Goal: Task Accomplishment & Management: Use online tool/utility

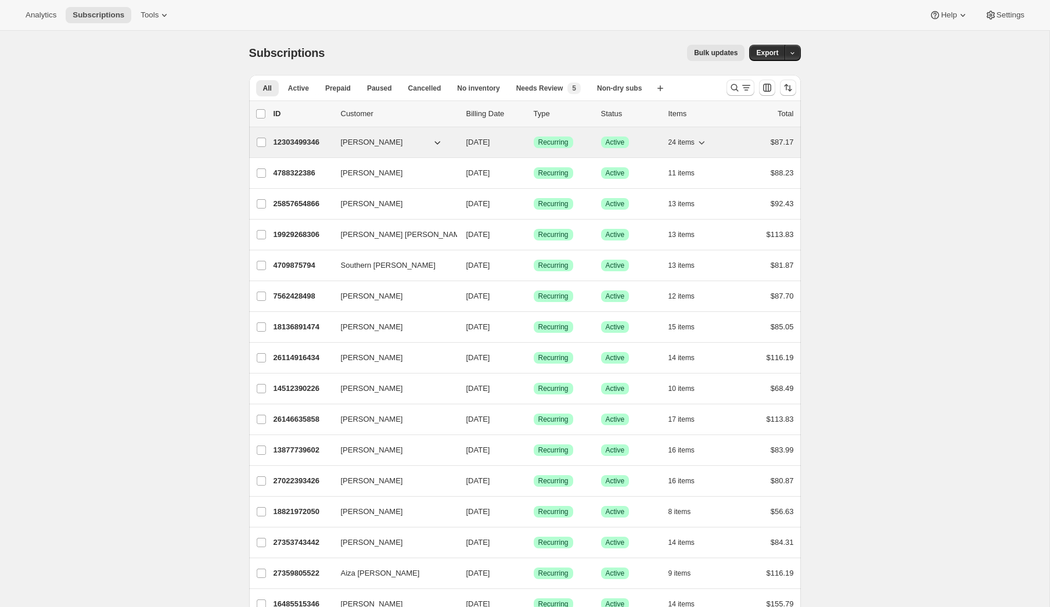
click at [301, 137] on p "12303499346" at bounding box center [302, 142] width 58 height 12
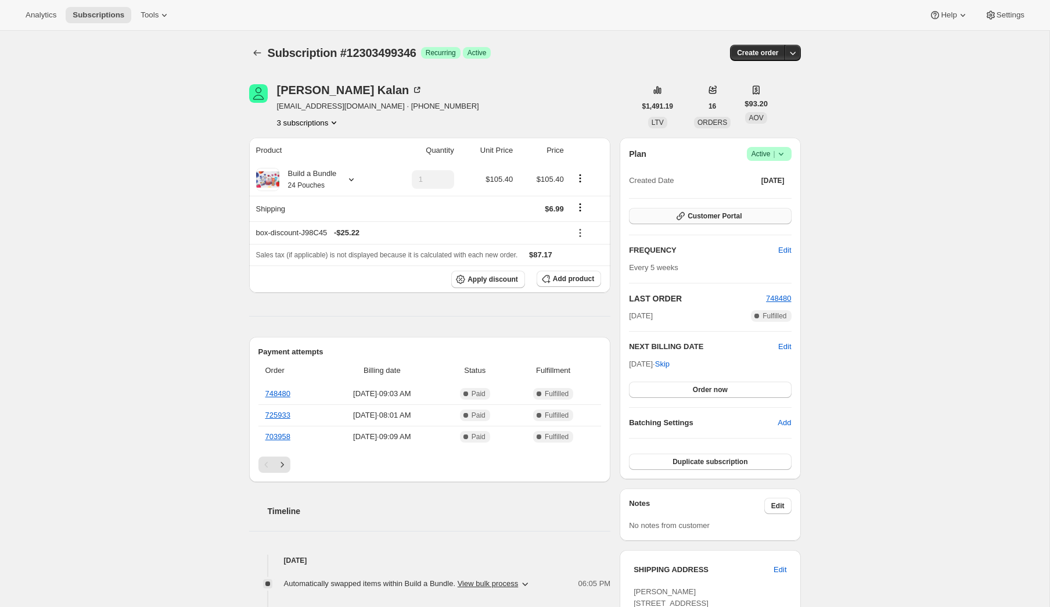
click at [672, 217] on button "Customer Portal" at bounding box center [710, 216] width 162 height 16
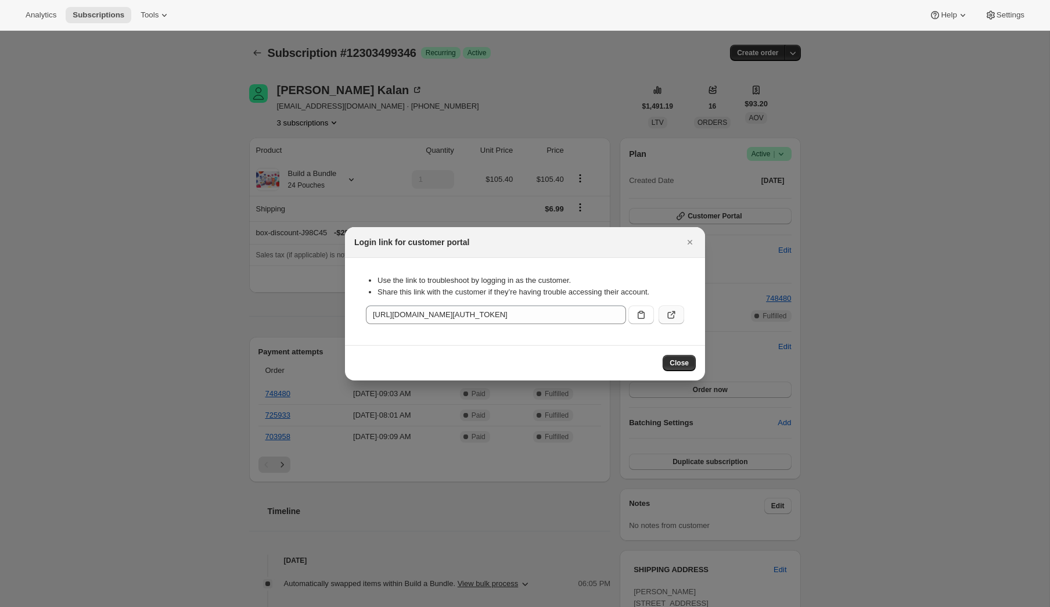
click at [676, 316] on icon ":rbu:" at bounding box center [671, 315] width 12 height 12
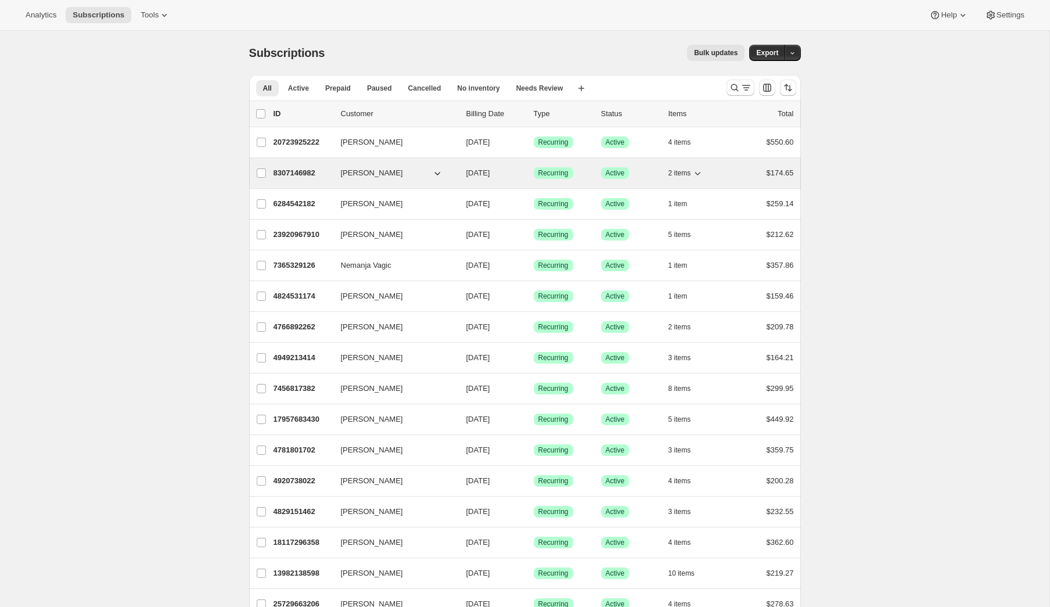
click at [312, 173] on p "8307146982" at bounding box center [302, 173] width 58 height 12
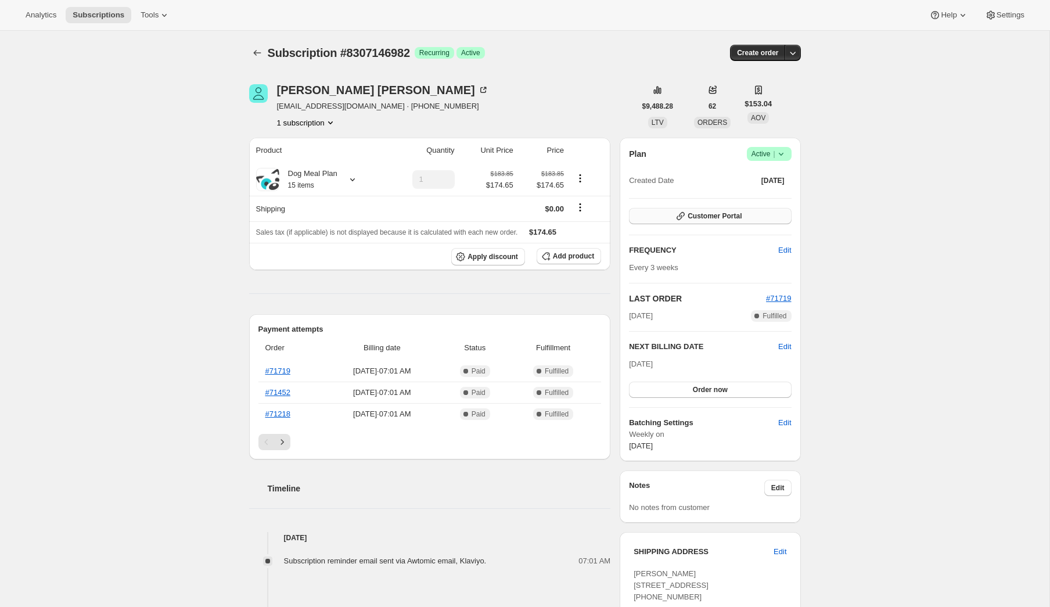
click at [684, 218] on icon "button" at bounding box center [681, 216] width 12 height 12
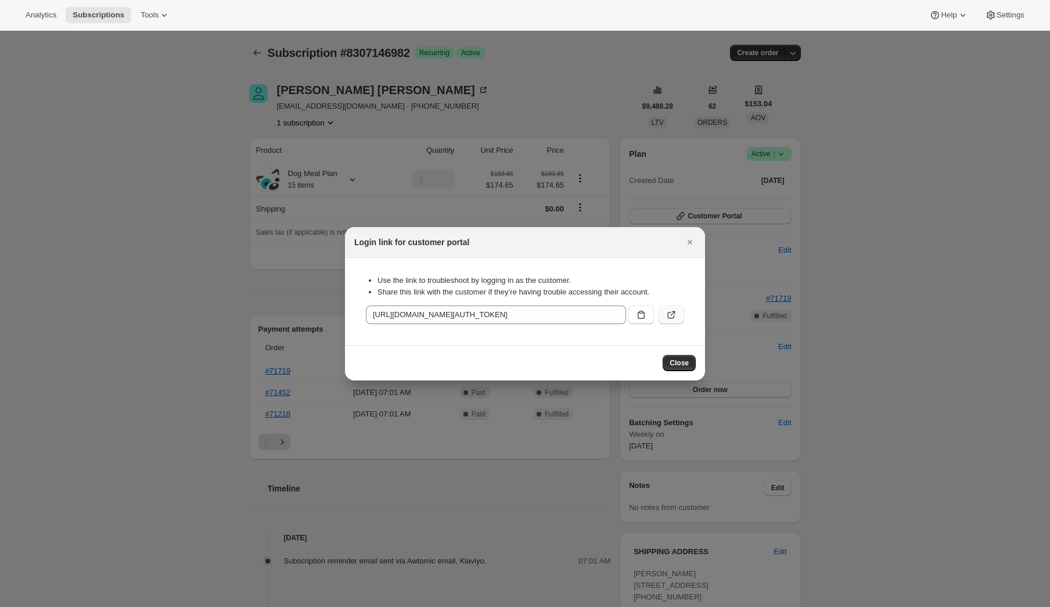
click at [671, 319] on icon ":rc1:" at bounding box center [671, 315] width 12 height 12
click at [326, 179] on div at bounding box center [525, 303] width 1050 height 607
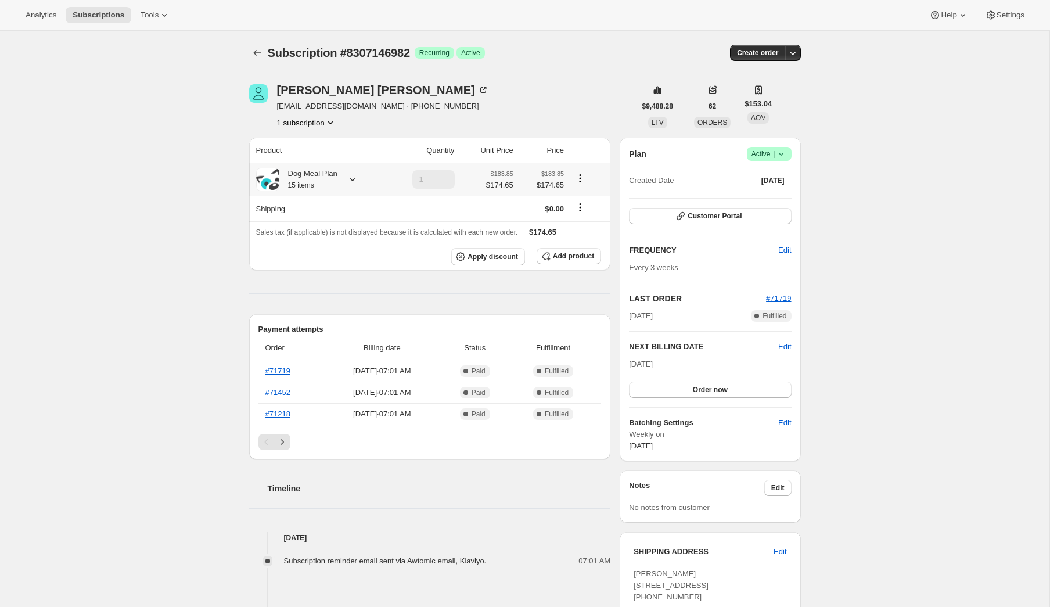
click at [323, 181] on div "Dog Meal Plan 15 items" at bounding box center [308, 179] width 58 height 23
click at [690, 212] on span "Customer Portal" at bounding box center [714, 215] width 54 height 9
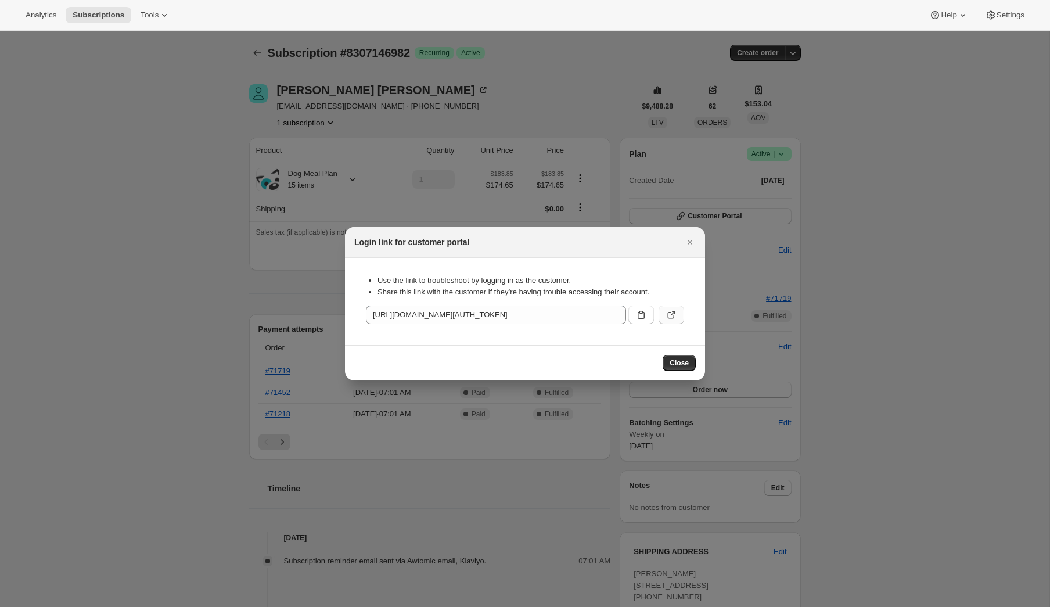
click at [673, 307] on button ":rc1:" at bounding box center [671, 314] width 26 height 19
click at [206, 279] on div at bounding box center [525, 303] width 1050 height 607
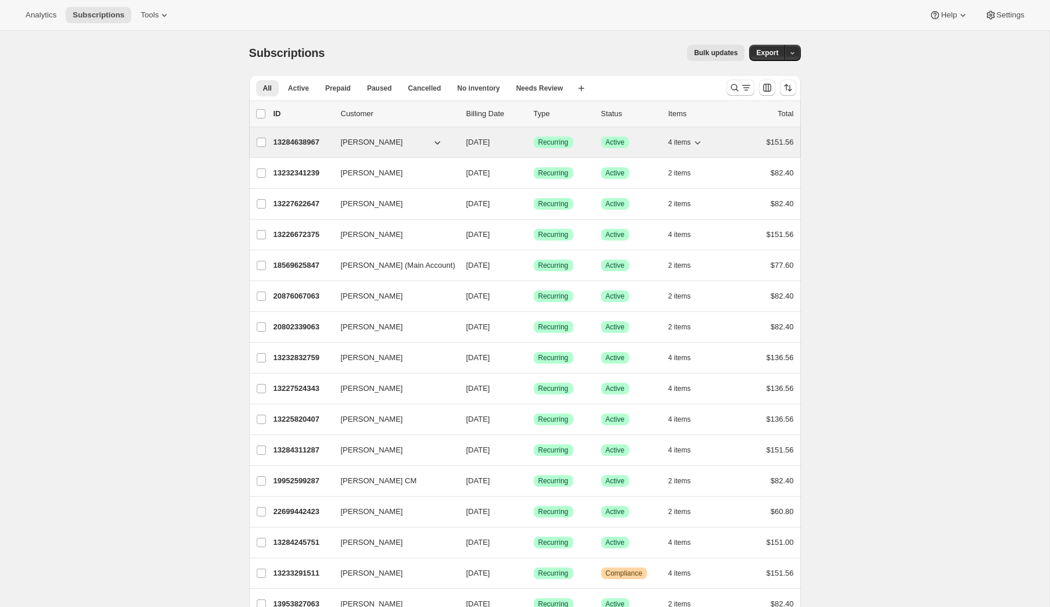
click at [311, 138] on p "13284638967" at bounding box center [302, 142] width 58 height 12
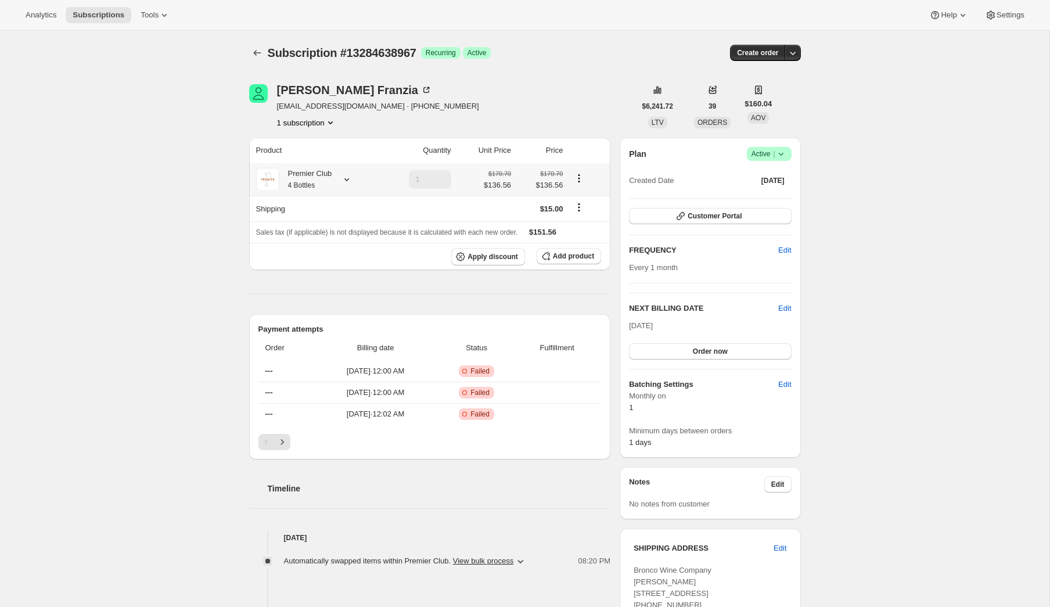
click at [340, 182] on div at bounding box center [344, 180] width 16 height 12
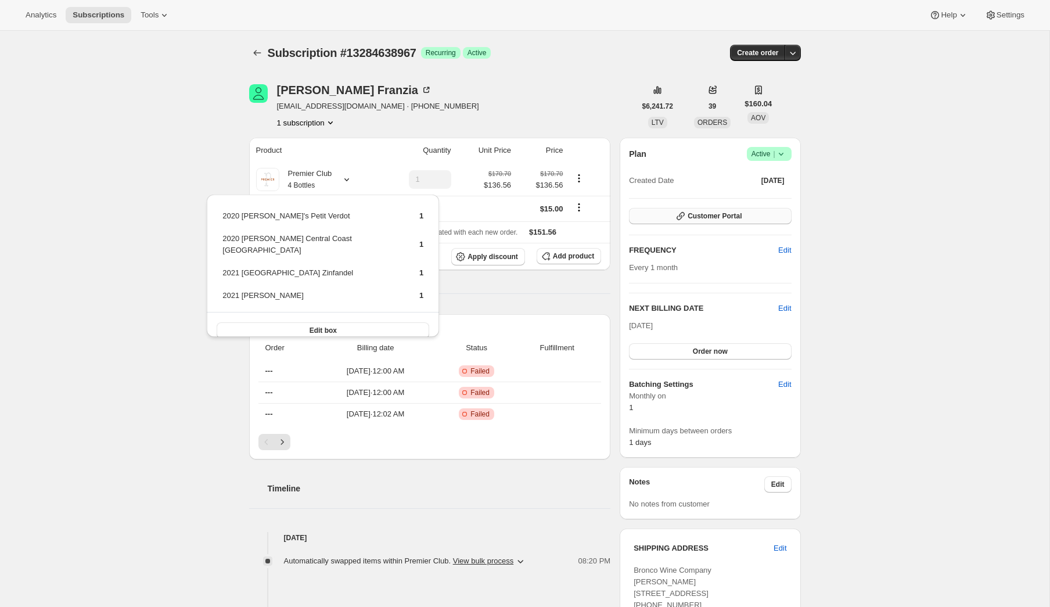
click at [741, 217] on span "Customer Portal" at bounding box center [714, 215] width 54 height 9
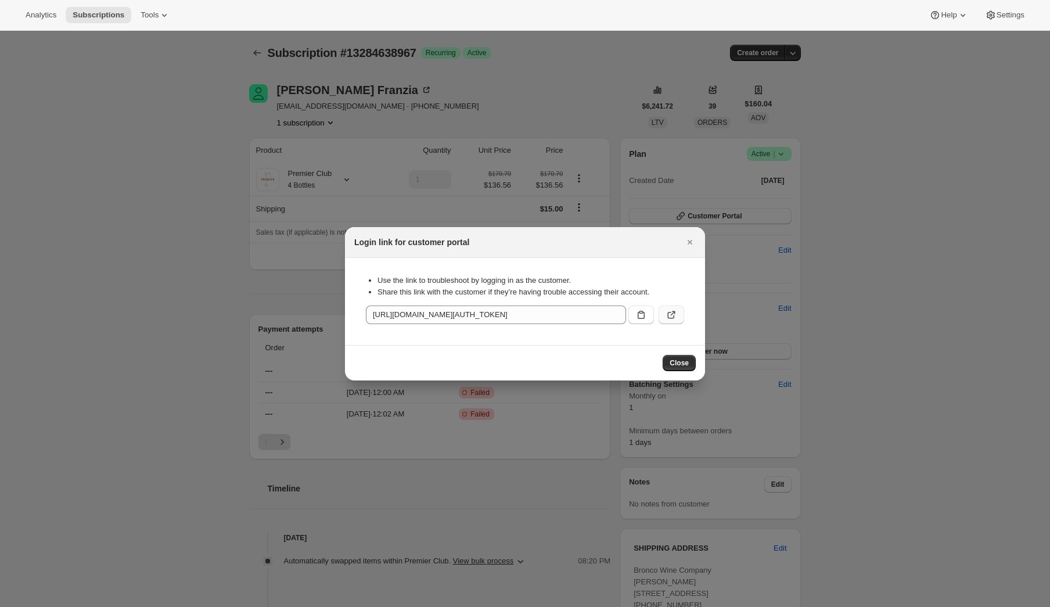
click at [673, 313] on icon ":rbt:" at bounding box center [671, 315] width 12 height 12
click at [215, 223] on div at bounding box center [525, 303] width 1050 height 607
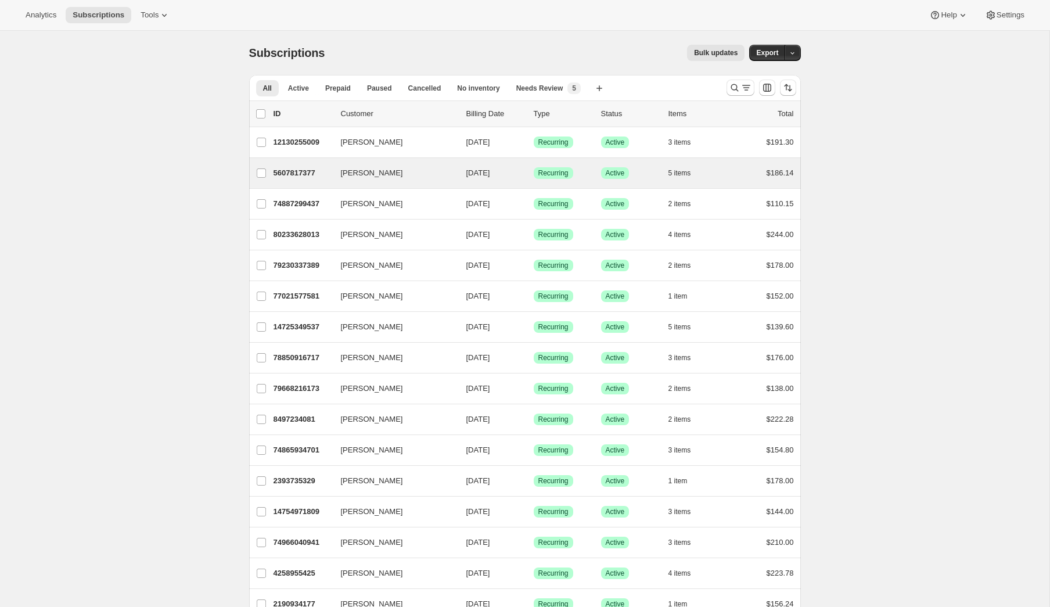
click at [303, 182] on div "John Squicciarino 5607817377 John Squicciarino 08/22/2025 Success Recurring Suc…" at bounding box center [525, 173] width 552 height 30
click at [302, 174] on p "5607817377" at bounding box center [302, 173] width 58 height 12
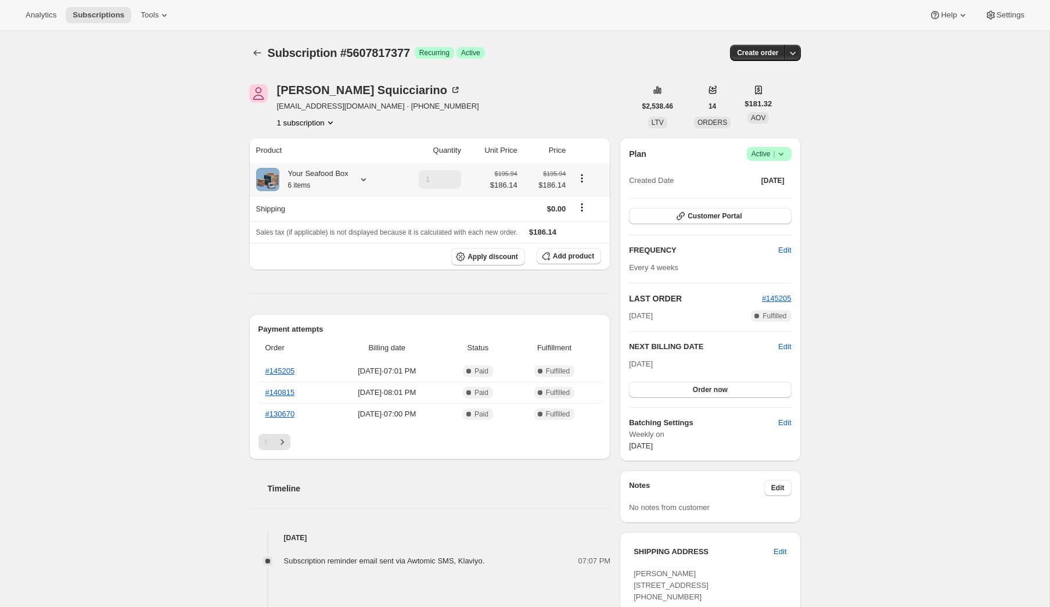
click at [345, 179] on div "Your Seafood Box 6 items" at bounding box center [313, 179] width 69 height 23
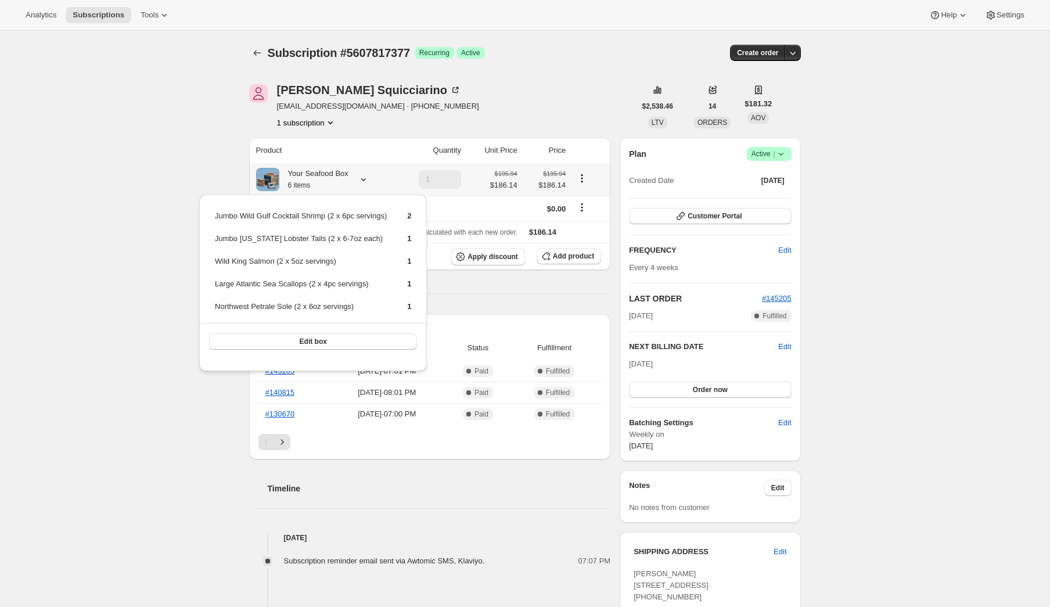
click at [345, 179] on div "Your Seafood Box 6 items" at bounding box center [313, 179] width 69 height 23
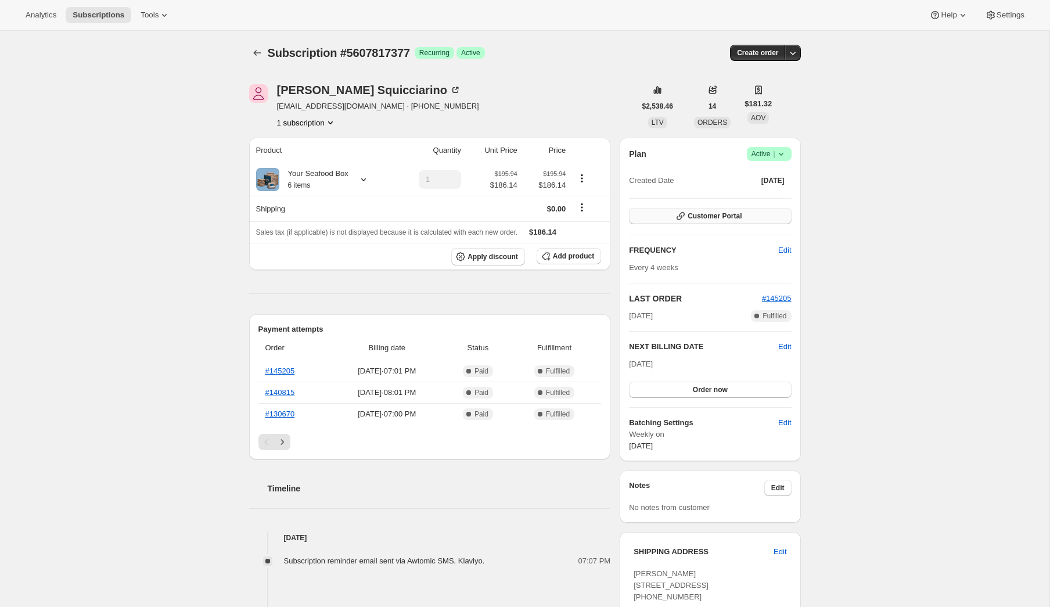
click at [713, 212] on span "Customer Portal" at bounding box center [714, 215] width 54 height 9
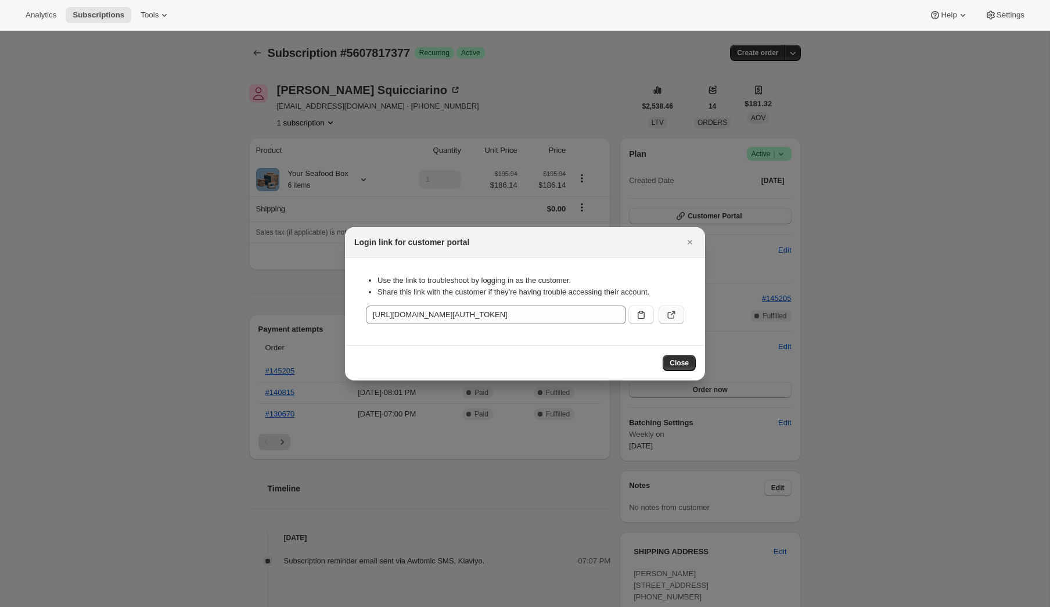
click at [665, 315] on button ":rc1:" at bounding box center [671, 314] width 26 height 19
click at [308, 171] on div at bounding box center [525, 303] width 1050 height 607
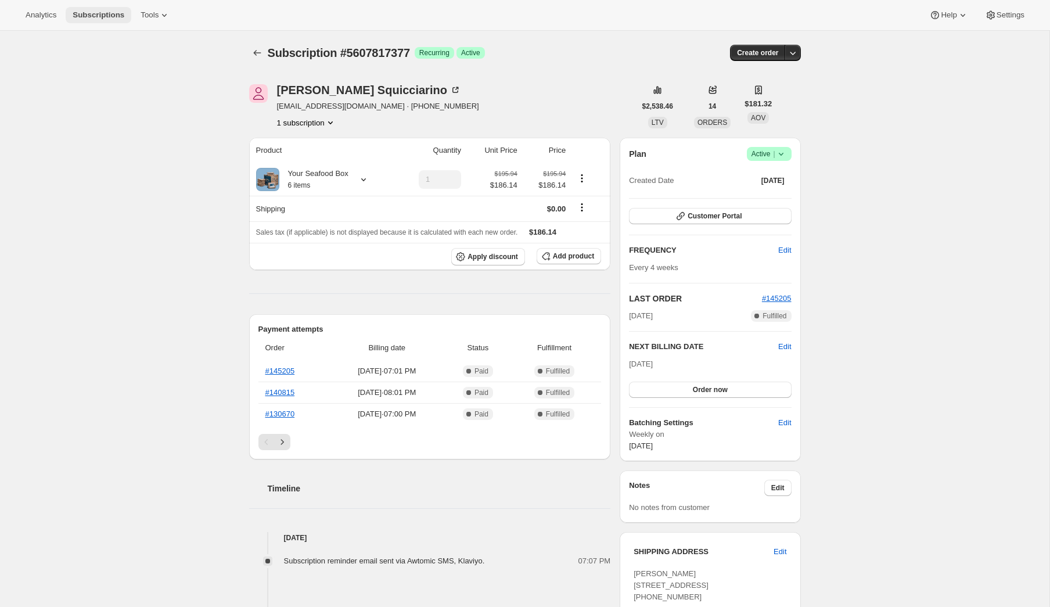
click at [111, 17] on span "Subscriptions" at bounding box center [99, 14] width 52 height 9
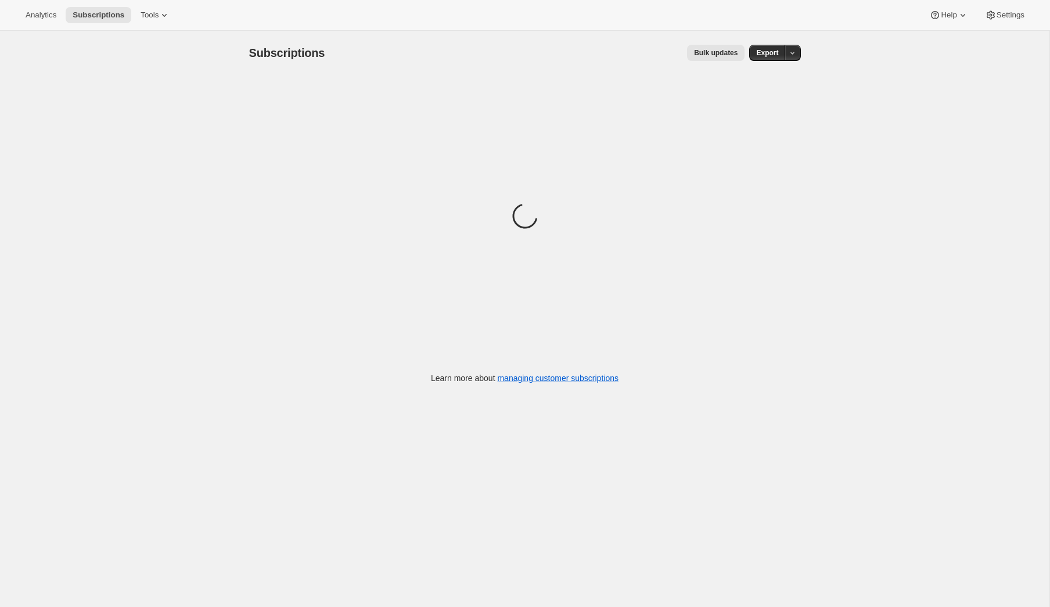
click at [709, 55] on span "Bulk updates" at bounding box center [716, 52] width 44 height 9
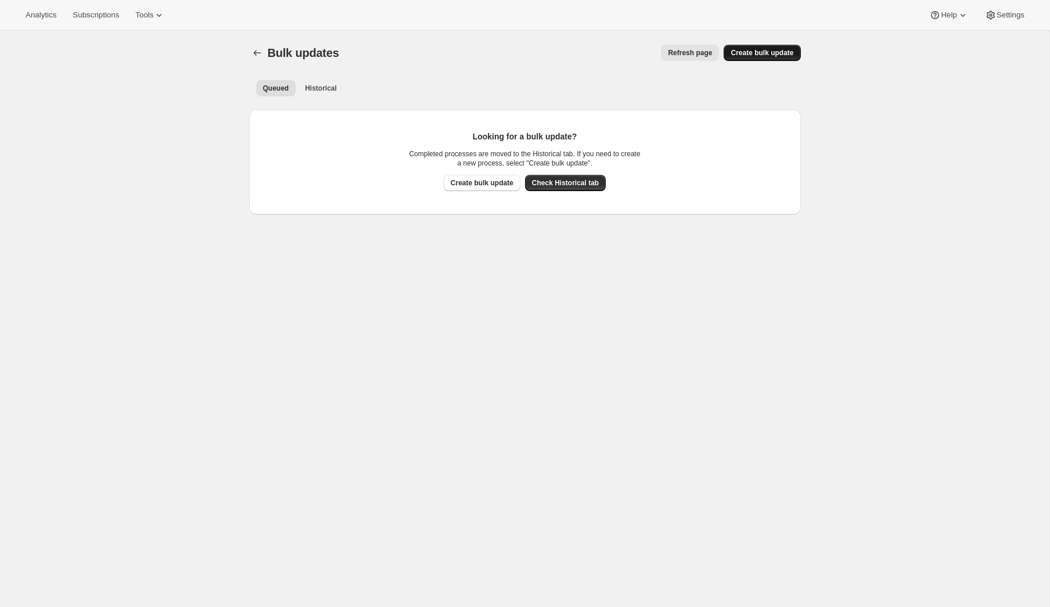
click at [740, 56] on span "Create bulk update" at bounding box center [761, 52] width 63 height 9
select select "08"
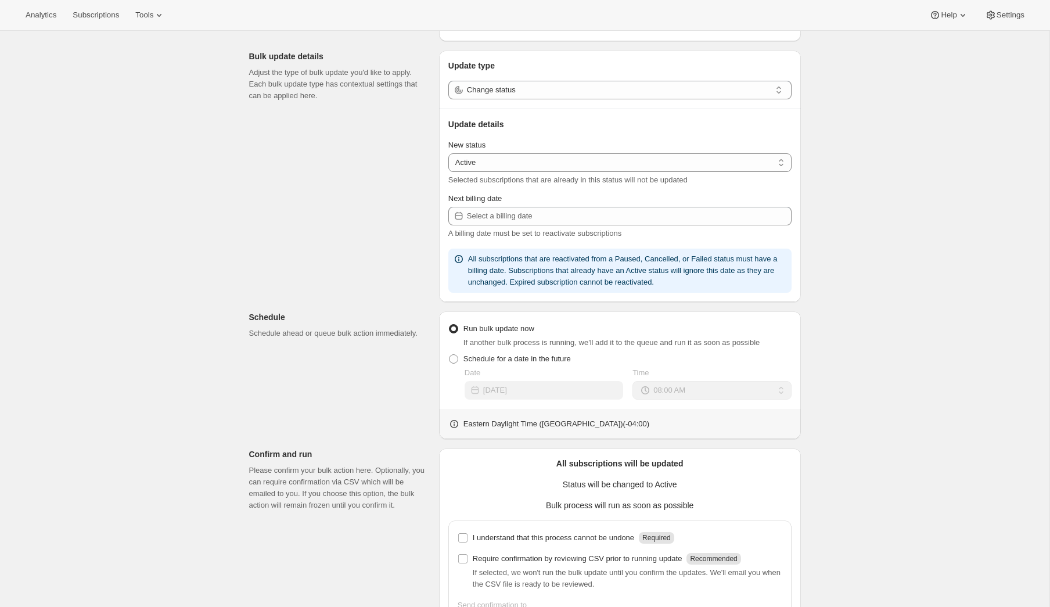
scroll to position [109, 0]
click at [549, 167] on select "Active Paused Cancelled" at bounding box center [619, 164] width 343 height 19
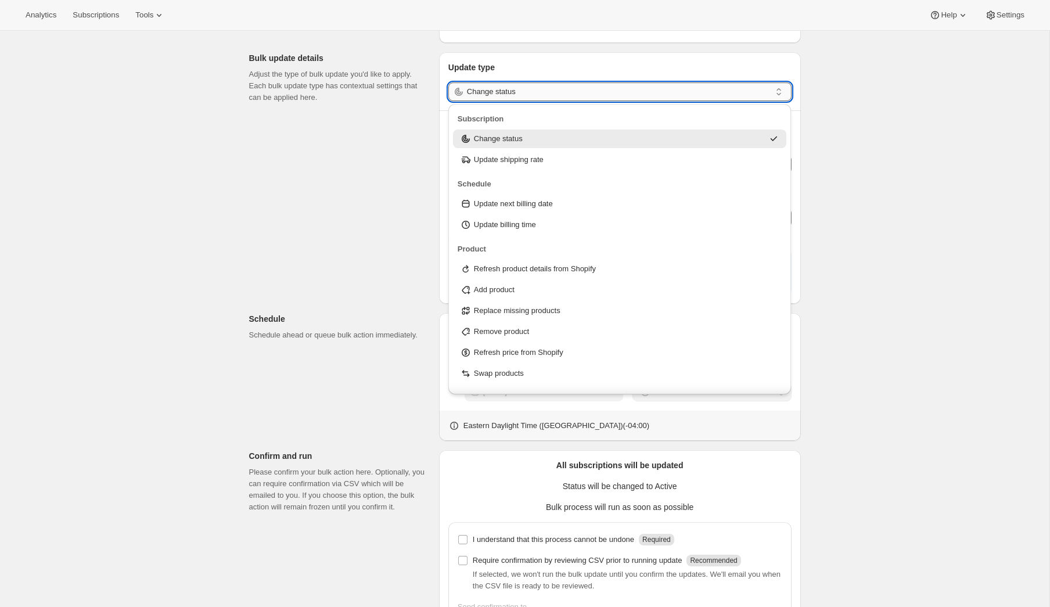
click at [552, 91] on input "Change status" at bounding box center [619, 91] width 304 height 19
click at [539, 375] on div "Swap products" at bounding box center [620, 373] width 320 height 12
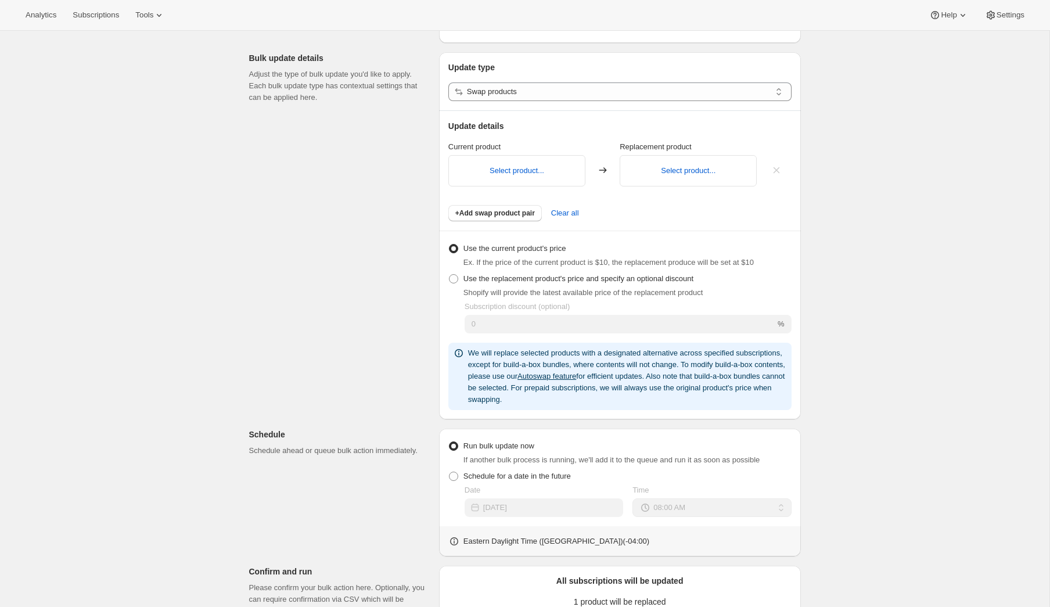
click at [561, 175] on p "Select product..." at bounding box center [516, 171] width 117 height 12
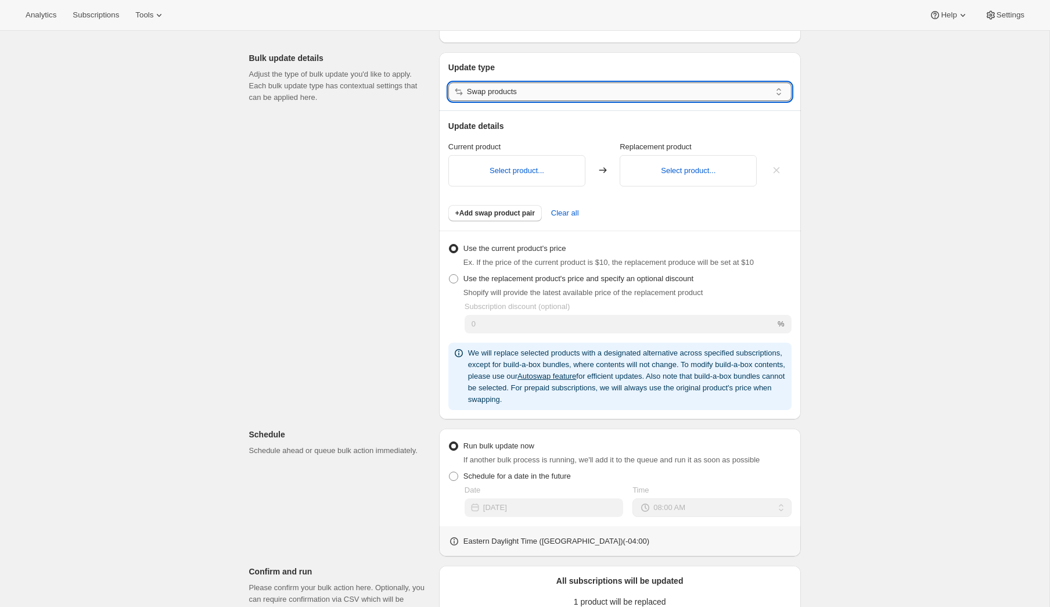
click at [546, 90] on input "Swap products" at bounding box center [619, 91] width 304 height 19
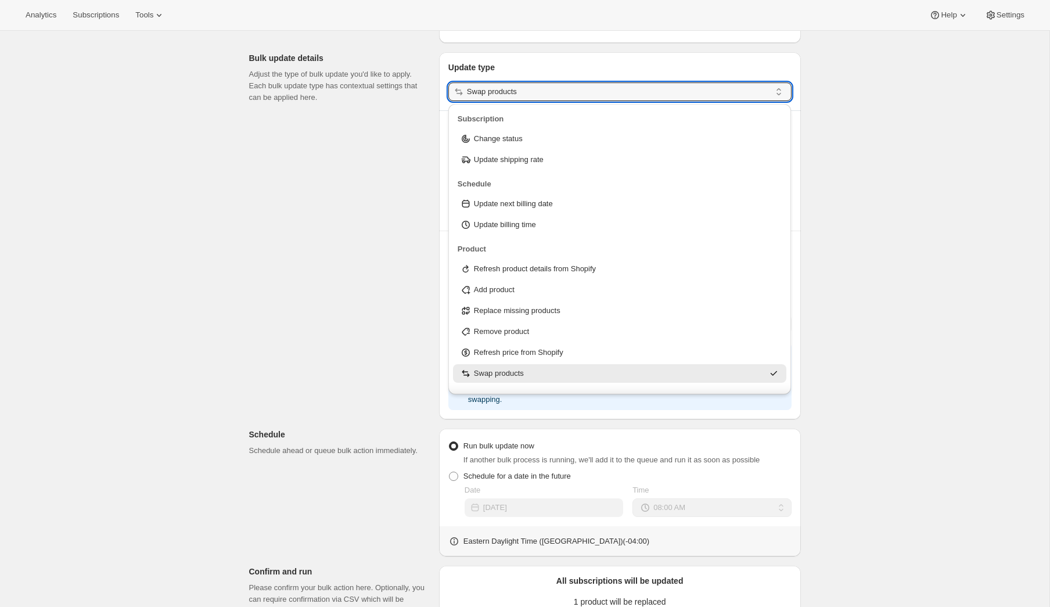
click at [517, 299] on li "Replace missing products" at bounding box center [619, 309] width 343 height 21
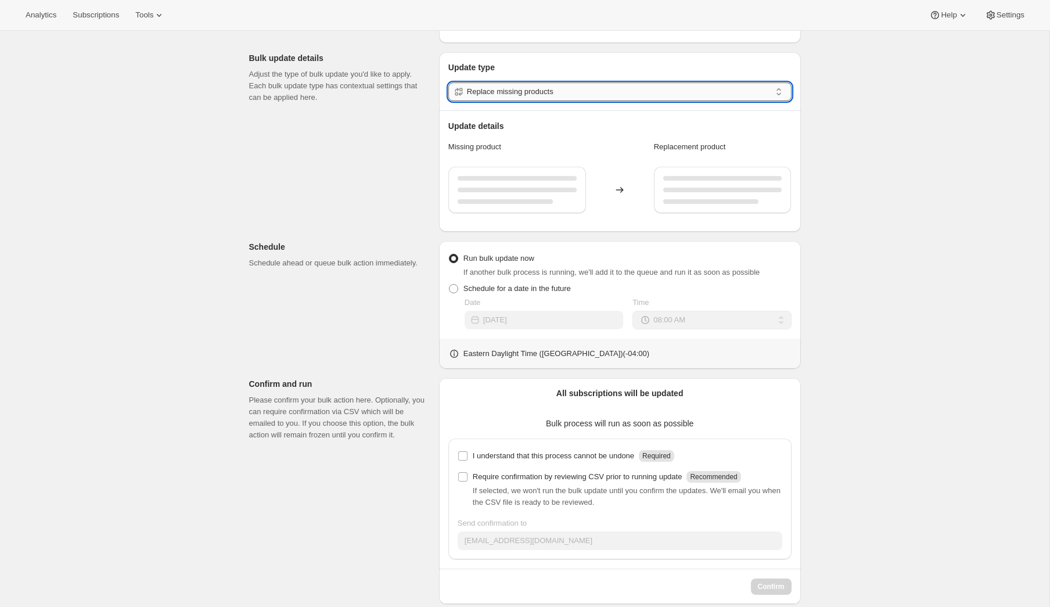
click at [517, 90] on input "Replace missing products" at bounding box center [619, 91] width 304 height 19
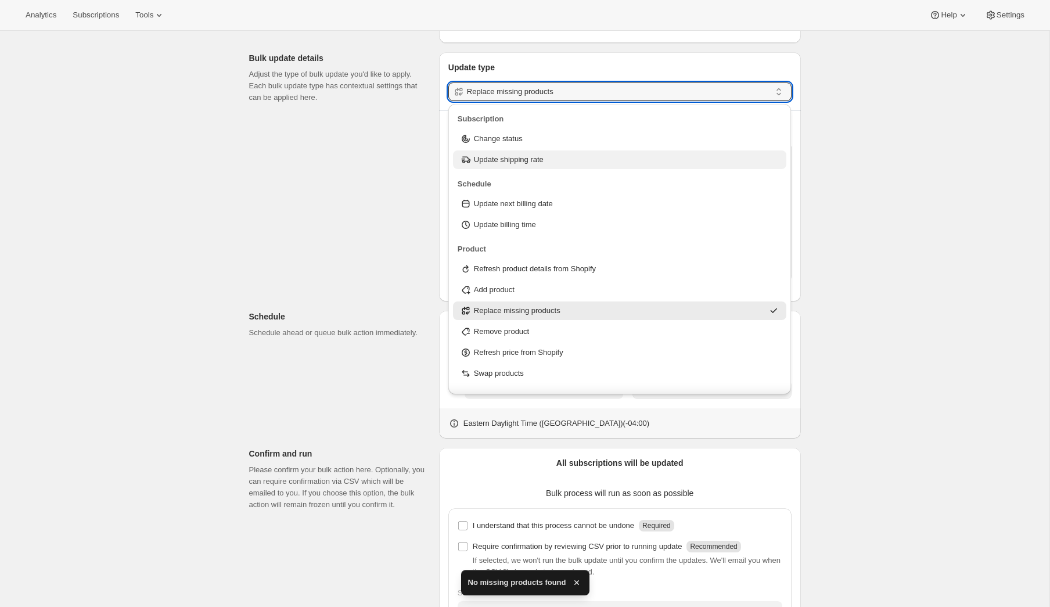
click at [522, 156] on p "Update shipping rate" at bounding box center [509, 160] width 70 height 12
type input "Update shipping rate"
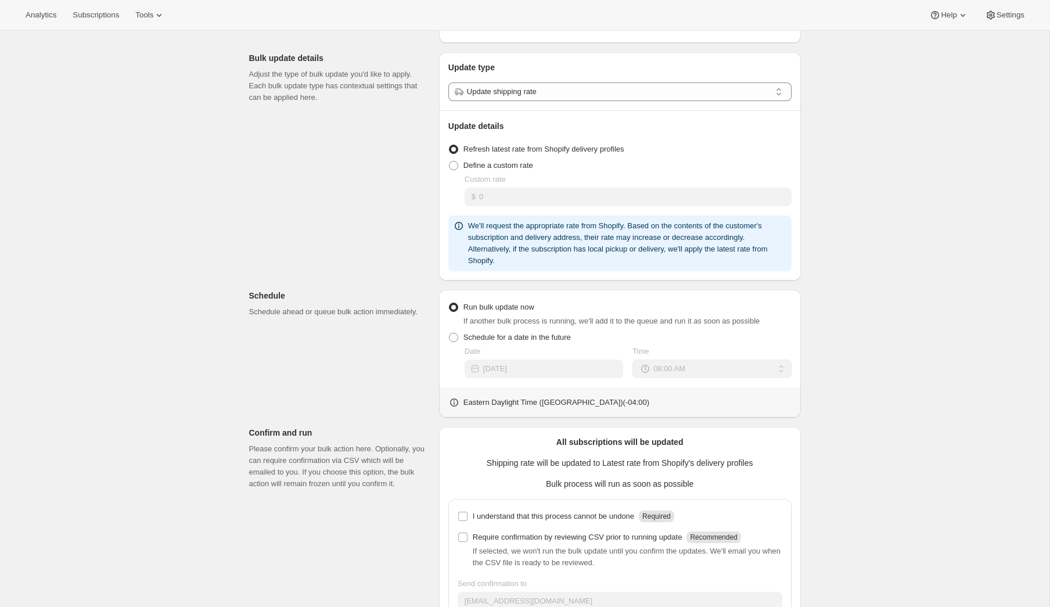
click at [168, 96] on div "Create bulk update. This page is ready Create bulk update Subscriptions to upda…" at bounding box center [524, 302] width 1049 height 761
click at [106, 19] on span "Subscriptions" at bounding box center [96, 14] width 46 height 9
